Goal: Find specific page/section: Find specific page/section

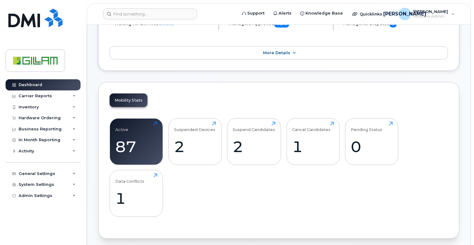
scroll to position [155, 0]
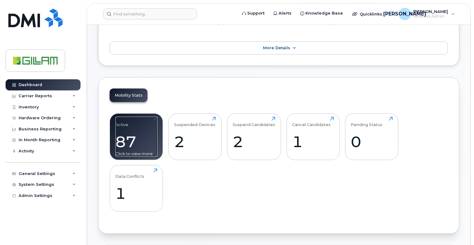
click at [135, 135] on div "87" at bounding box center [136, 141] width 42 height 18
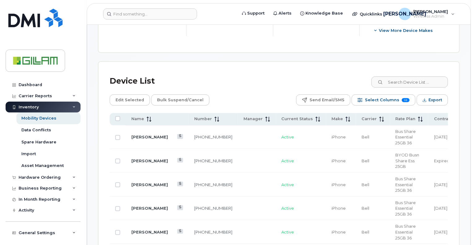
scroll to position [279, 0]
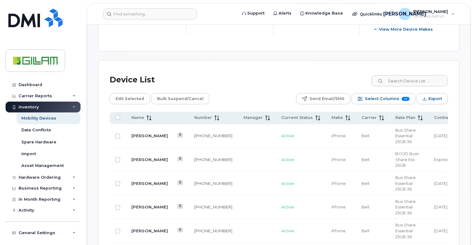
drag, startPoint x: 473, startPoint y: 73, endPoint x: 473, endPoint y: 80, distance: 7.7
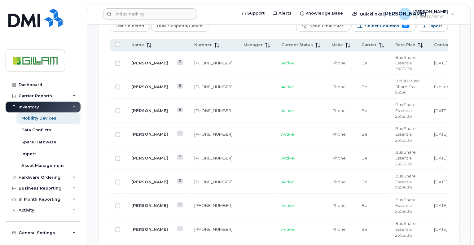
scroll to position [310, 0]
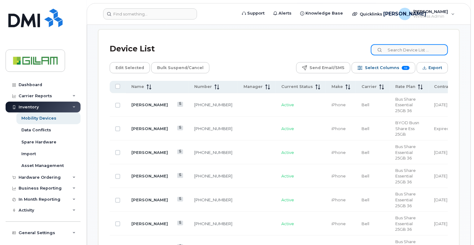
click at [402, 50] on input at bounding box center [409, 49] width 77 height 11
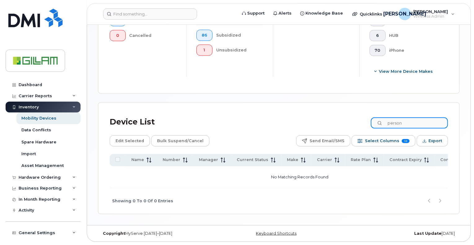
drag, startPoint x: 412, startPoint y: 122, endPoint x: 353, endPoint y: 127, distance: 59.4
click at [353, 127] on div "Device List person" at bounding box center [279, 122] width 338 height 16
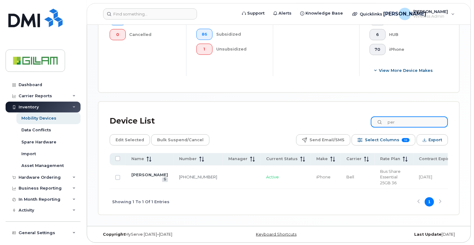
scroll to position [239, 0]
drag, startPoint x: 367, startPoint y: 120, endPoint x: 287, endPoint y: 120, distance: 79.9
click at [302, 119] on div "Device List per" at bounding box center [279, 120] width 338 height 16
type input "chris"
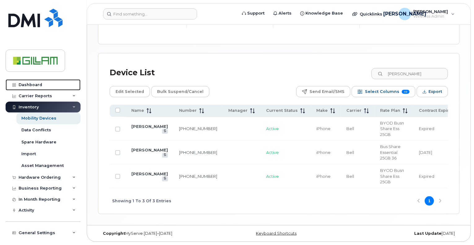
drag, startPoint x: 27, startPoint y: 82, endPoint x: 93, endPoint y: 90, distance: 66.7
click at [27, 82] on div "Dashboard" at bounding box center [31, 84] width 24 height 5
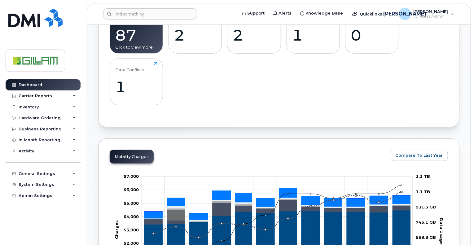
scroll to position [106, 0]
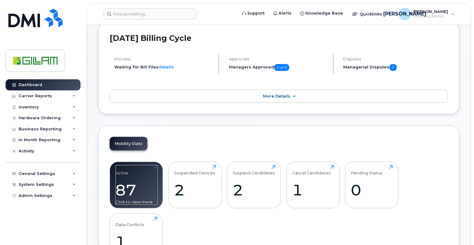
click at [129, 170] on div "Active 87 Click to view more" at bounding box center [136, 185] width 42 height 40
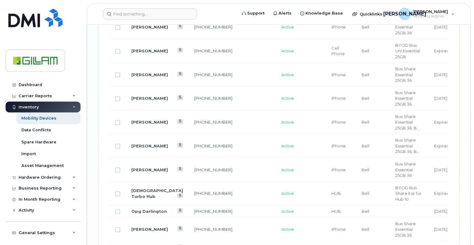
scroll to position [1356, 0]
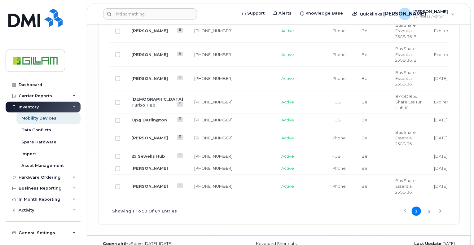
click at [428, 216] on button "2" at bounding box center [428, 210] width 9 height 9
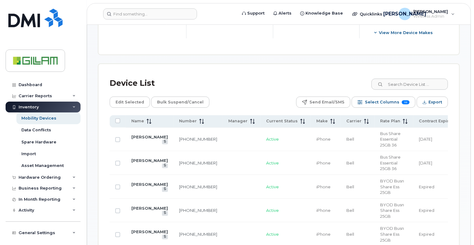
scroll to position [186, 0]
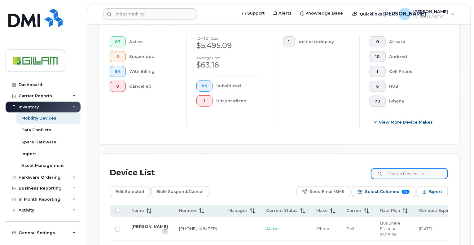
click at [417, 173] on input at bounding box center [409, 173] width 77 height 11
type input "christopher"
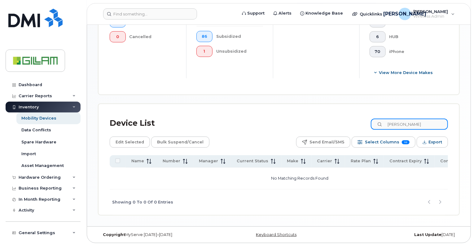
scroll to position [237, 0]
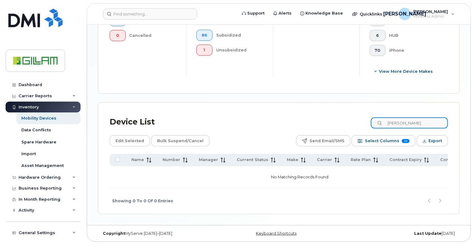
drag, startPoint x: 423, startPoint y: 123, endPoint x: 315, endPoint y: 116, distance: 108.2
click at [315, 116] on div "Device List christopher" at bounding box center [279, 122] width 338 height 16
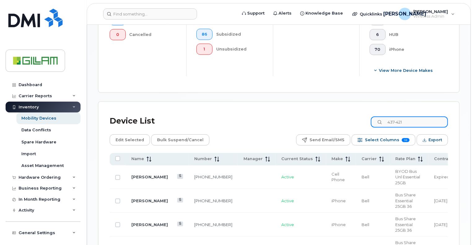
type input "437-421"
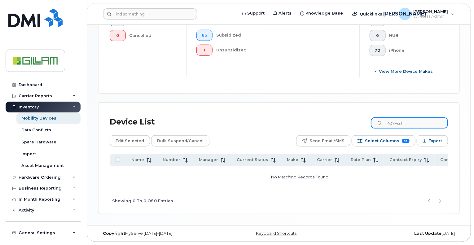
scroll to position [83, 0]
